Goal: Check status: Check status

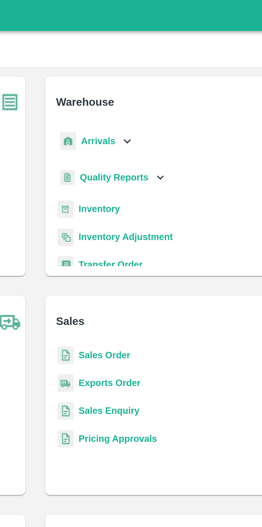
click at [168, 64] on icon at bounding box center [170, 61] width 6 height 6
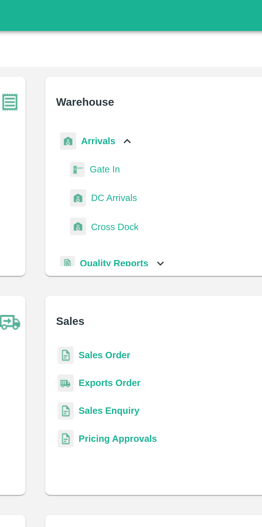
click at [169, 85] on span "DC Arrivals" at bounding box center [165, 85] width 20 height 6
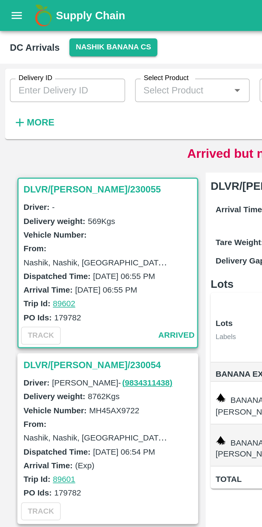
click at [46, 20] on button "Nashik Banana CS" at bounding box center [49, 21] width 38 height 8
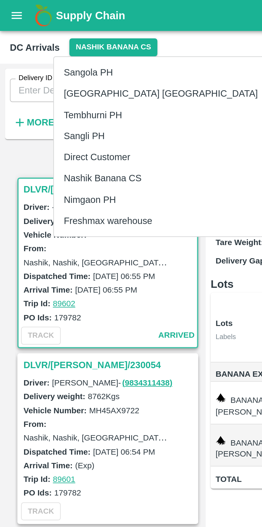
click at [44, 90] on li "Nimgaon PH" at bounding box center [69, 86] width 92 height 9
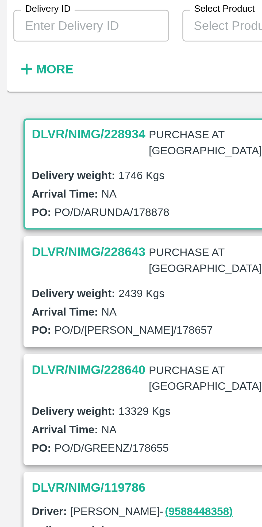
click at [26, 145] on h3 "DLVR/NIMG/228640" at bounding box center [28, 148] width 36 height 7
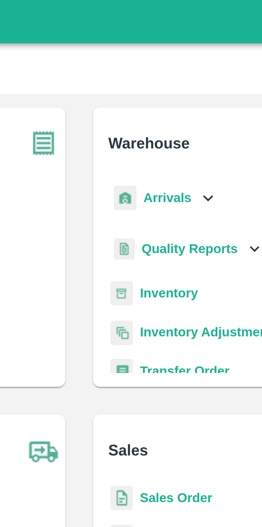
click at [167, 57] on div "Arrivals" at bounding box center [156, 61] width 33 height 12
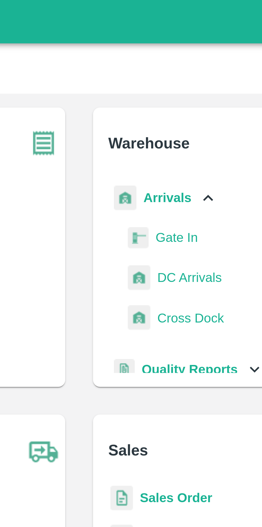
click at [167, 60] on icon at bounding box center [170, 61] width 6 height 6
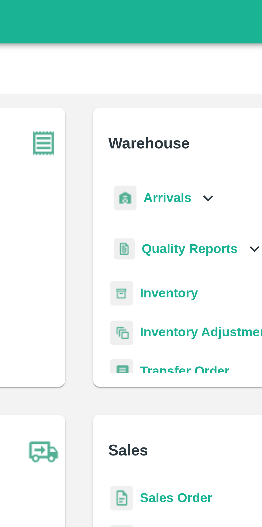
click at [167, 61] on icon at bounding box center [170, 61] width 6 height 6
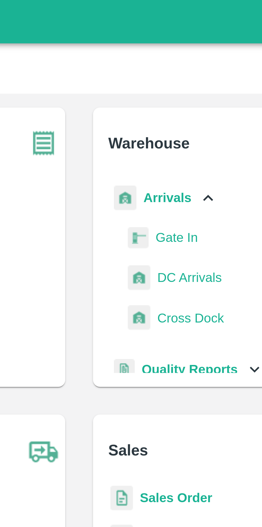
click at [164, 86] on span "DC Arrivals" at bounding box center [165, 85] width 20 height 6
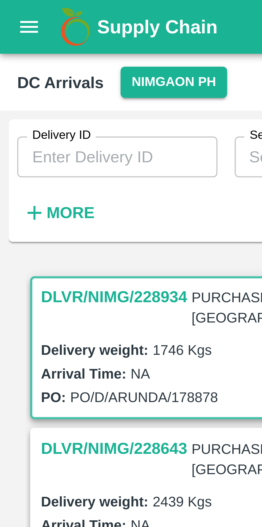
click at [7, 8] on icon "open drawer" at bounding box center [7, 7] width 6 height 6
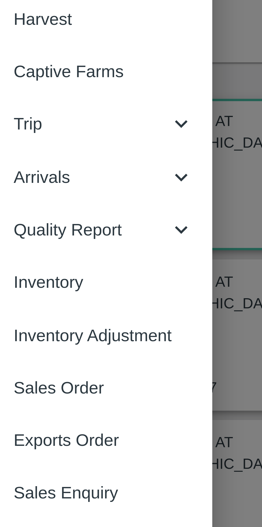
click at [74, 91] on div at bounding box center [131, 263] width 262 height 527
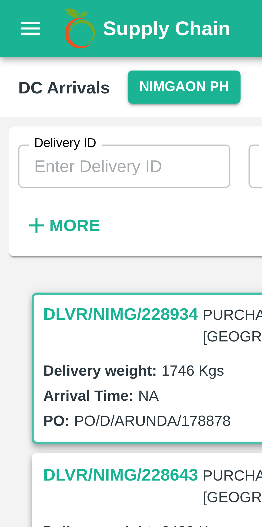
click at [5, 10] on button "open drawer" at bounding box center [7, 7] width 12 height 12
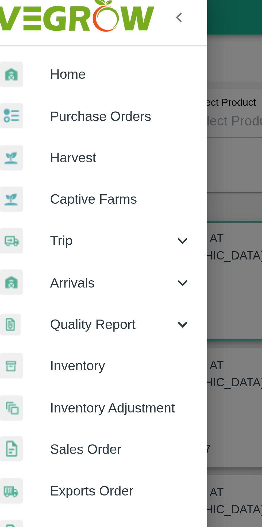
click at [43, 39] on span "Purchase Orders" at bounding box center [41, 38] width 42 height 6
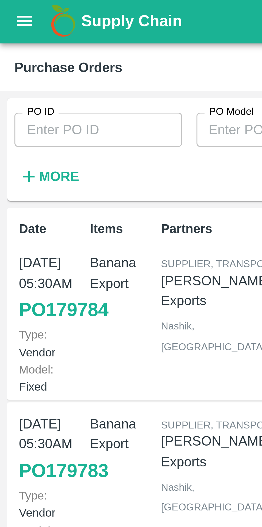
click at [41, 40] on input "PO ID" at bounding box center [29, 39] width 50 height 10
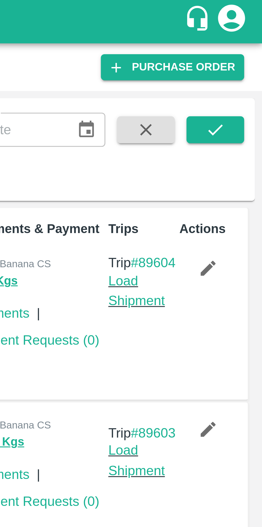
type input "178878"
click at [248, 40] on icon "submit" at bounding box center [248, 39] width 6 height 6
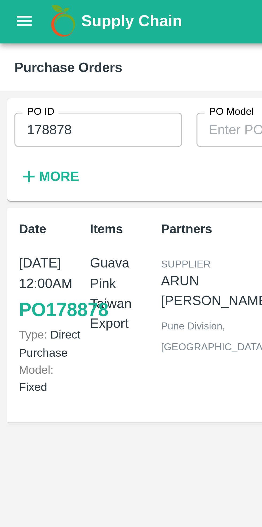
click at [18, 97] on link "PO 178878" at bounding box center [19, 93] width 26 height 10
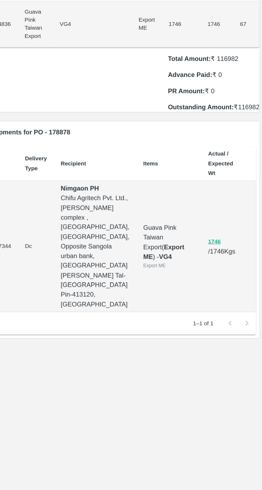
scroll to position [0, 1]
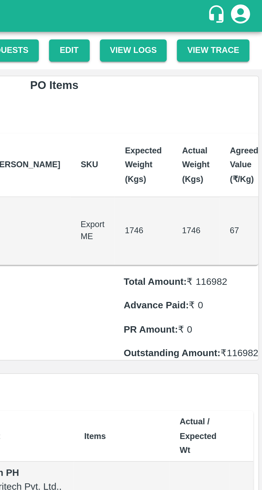
click at [244, 137] on div "Total Amount: ₹ 116982 Advance Paid: ₹ 0 PR Amount: ₹ 0 Outstanding Amount: ₹ 1…" at bounding box center [231, 131] width 57 height 40
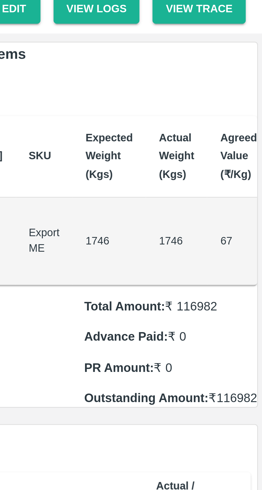
scroll to position [0, 0]
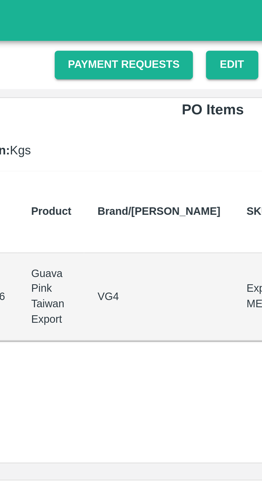
click at [154, 22] on link "Payment Requests" at bounding box center [145, 21] width 45 height 9
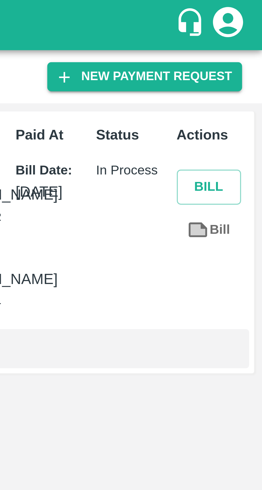
click at [248, 48] on button "Bill" at bounding box center [247, 49] width 17 height 9
